Goal: Transaction & Acquisition: Purchase product/service

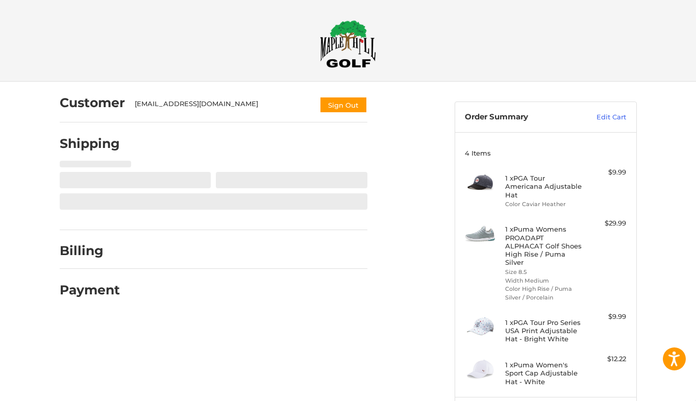
select select "**"
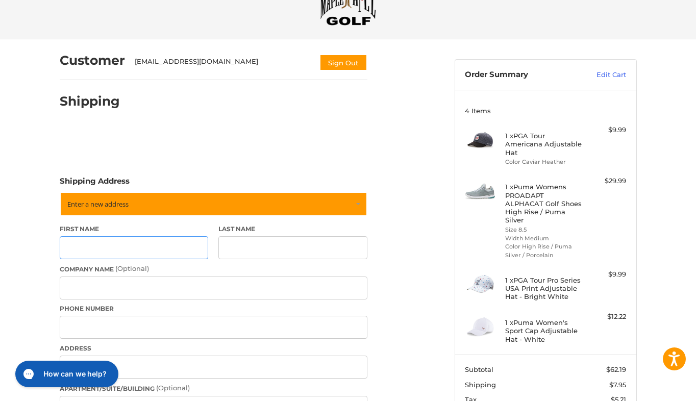
scroll to position [30, 0]
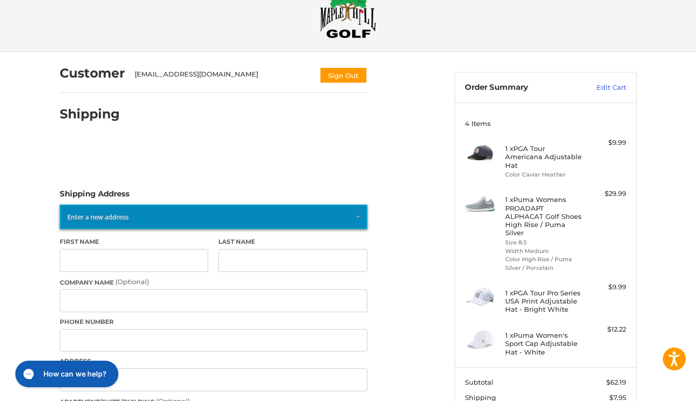
click at [127, 219] on span "Enter a new address" at bounding box center [97, 216] width 61 height 9
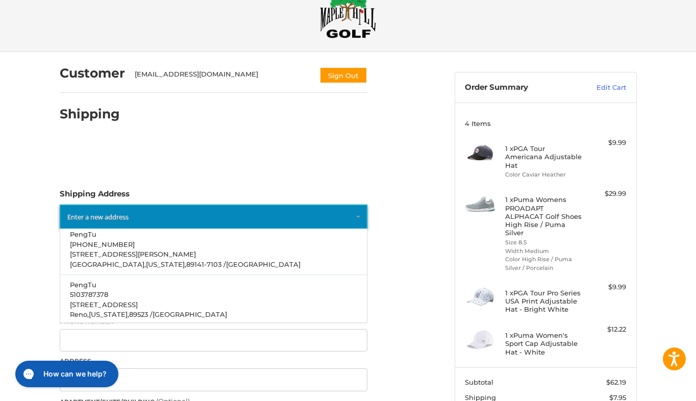
scroll to position [51, 0]
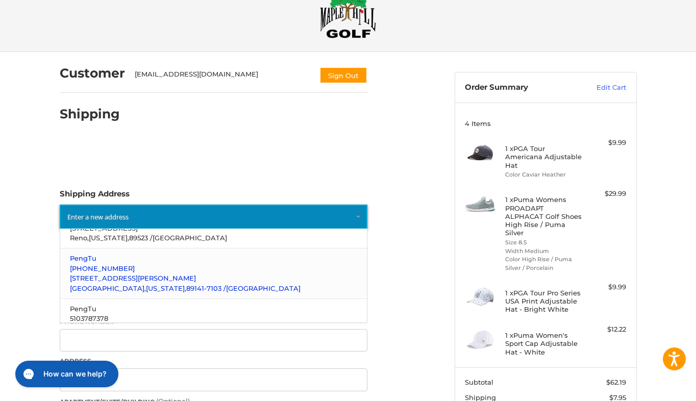
click at [136, 268] on p "[PHONE_NUMBER]" at bounding box center [213, 269] width 287 height 10
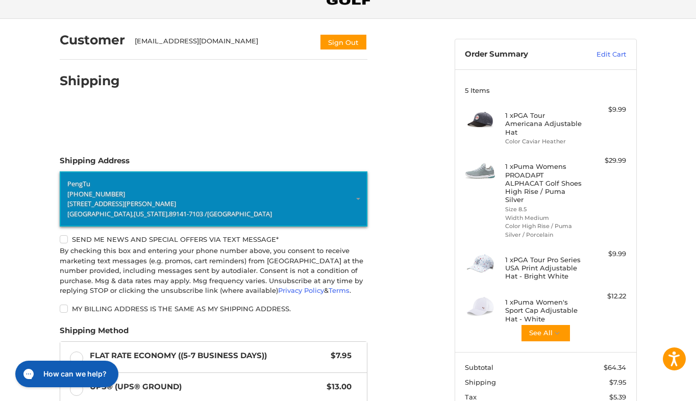
scroll to position [81, 0]
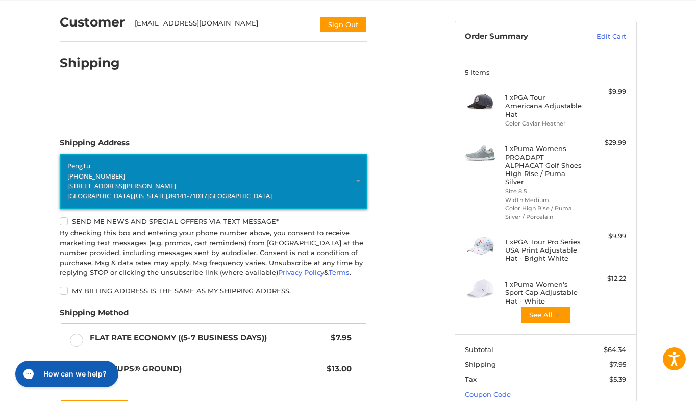
click at [67, 290] on label "My billing address is the same as my shipping address." at bounding box center [213, 291] width 307 height 8
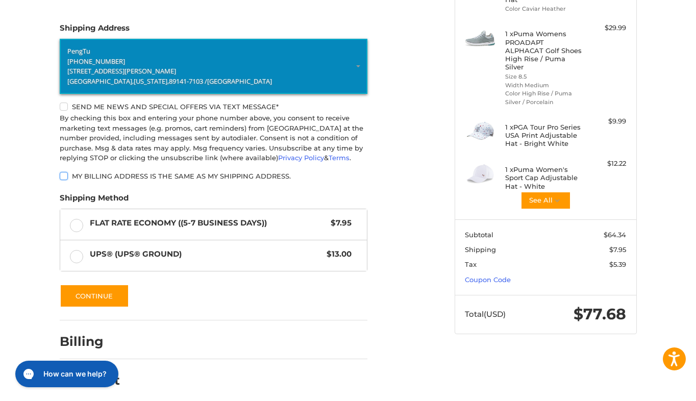
scroll to position [202, 0]
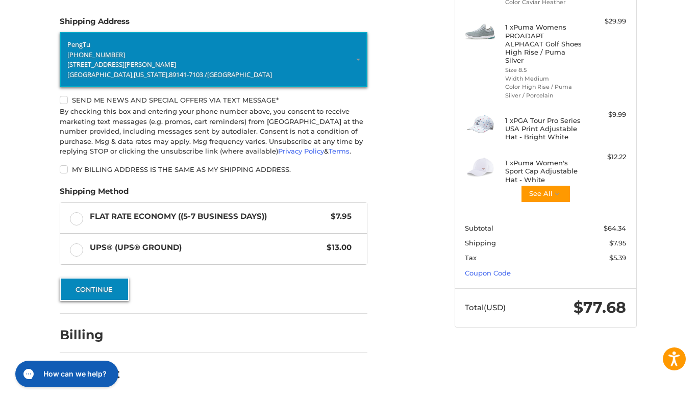
click at [105, 289] on button "Continue" at bounding box center [94, 288] width 69 height 23
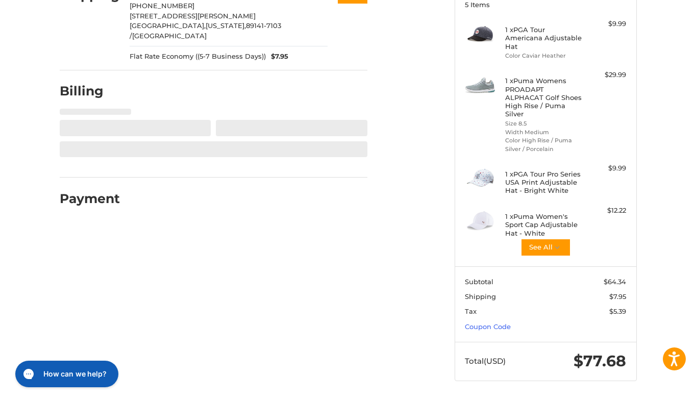
scroll to position [0, 0]
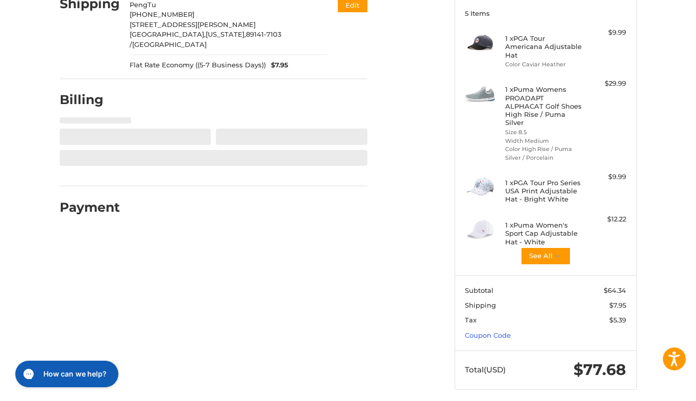
select select "**"
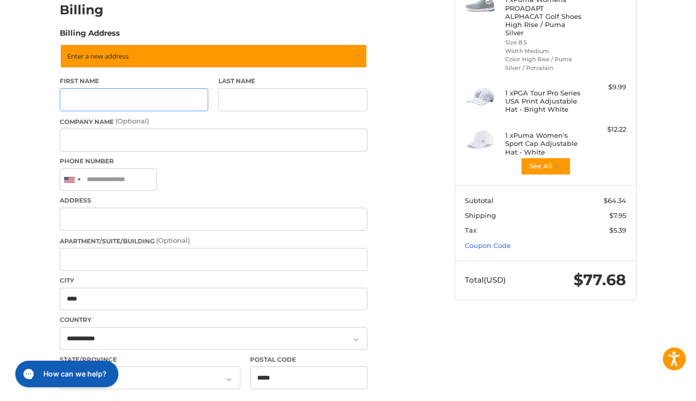
scroll to position [230, 0]
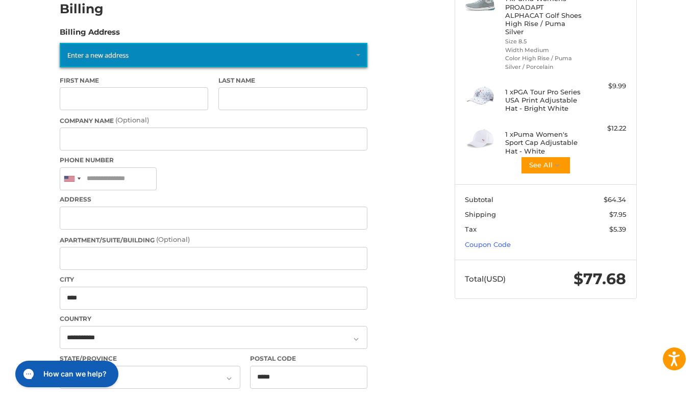
click at [125, 50] on span "Enter a new address" at bounding box center [97, 54] width 61 height 9
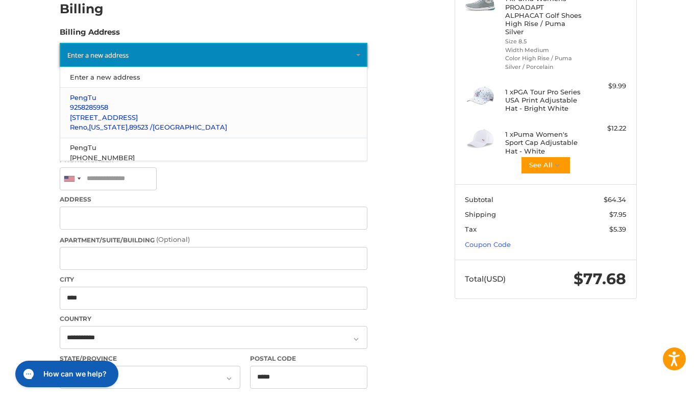
click at [120, 102] on p "9258285958" at bounding box center [213, 107] width 287 height 10
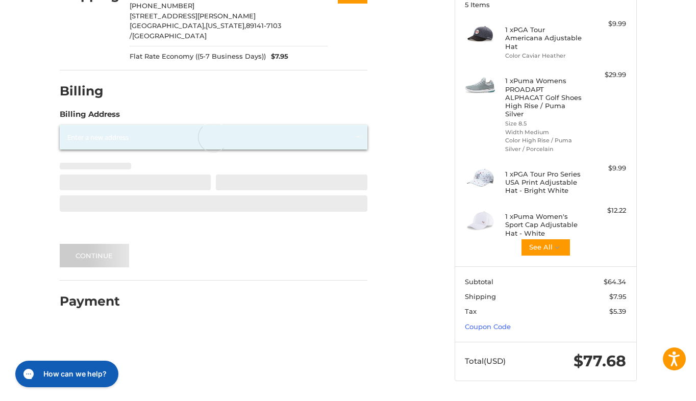
scroll to position [140, 0]
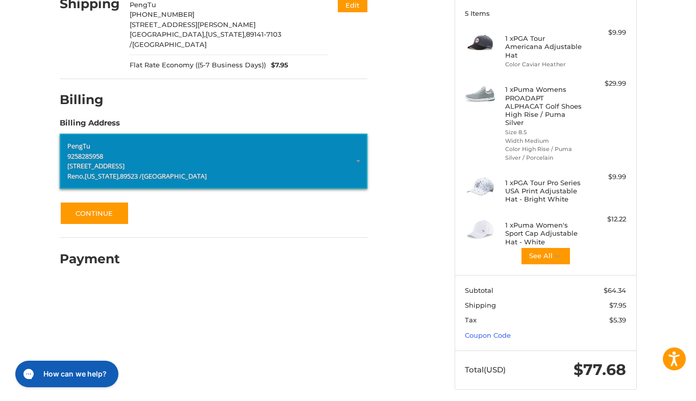
click at [100, 151] on span "9258285958" at bounding box center [85, 155] width 36 height 9
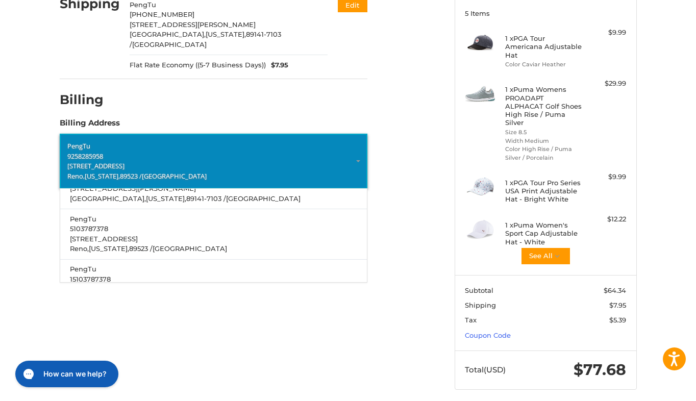
scroll to position [102, 0]
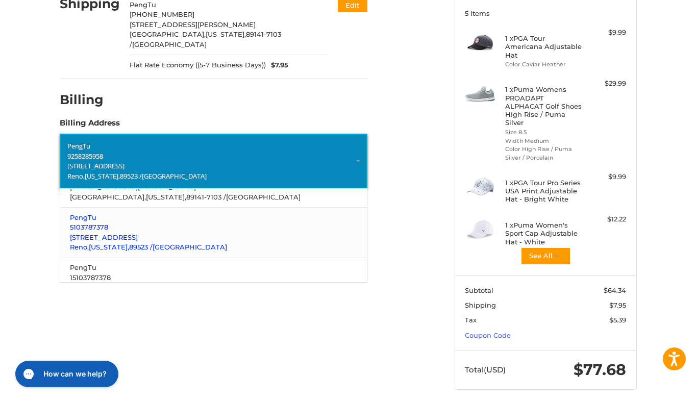
click at [121, 233] on span "[STREET_ADDRESS]" at bounding box center [104, 237] width 68 height 8
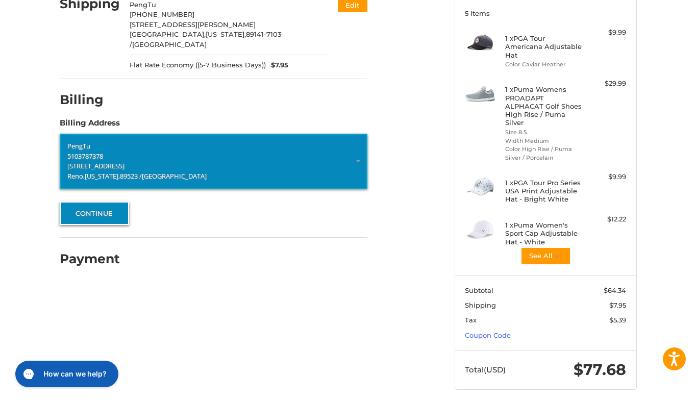
click at [90, 201] on button "Continue" at bounding box center [94, 212] width 69 height 23
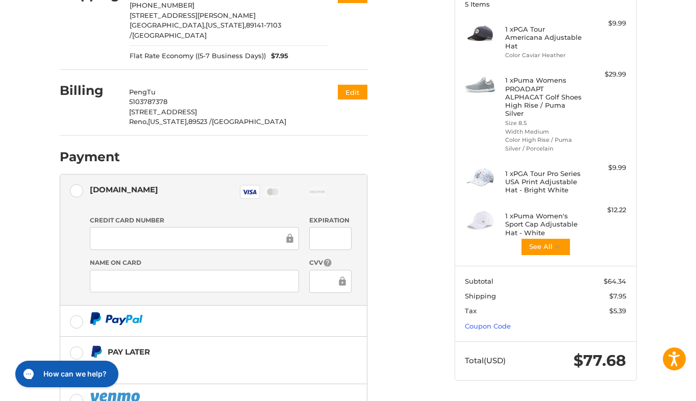
scroll to position [217, 0]
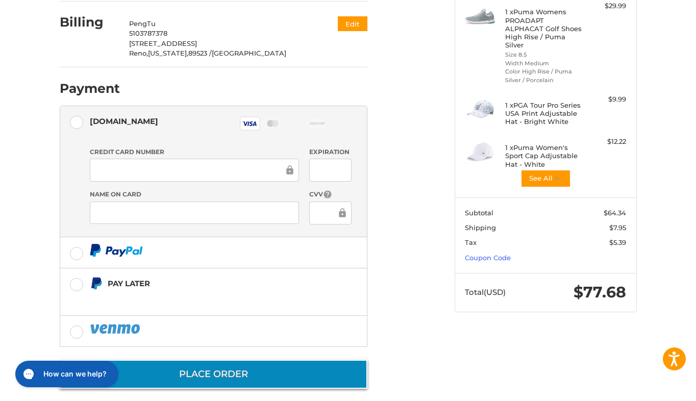
click at [265, 360] on button "Place Order" at bounding box center [213, 374] width 307 height 29
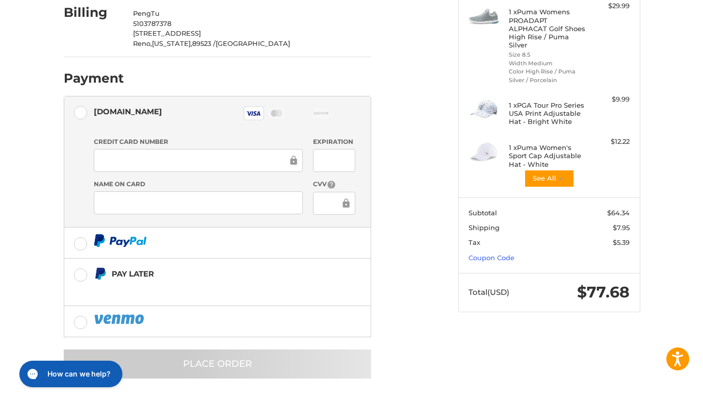
scroll to position [0, 0]
